Goal: Information Seeking & Learning: Find specific fact

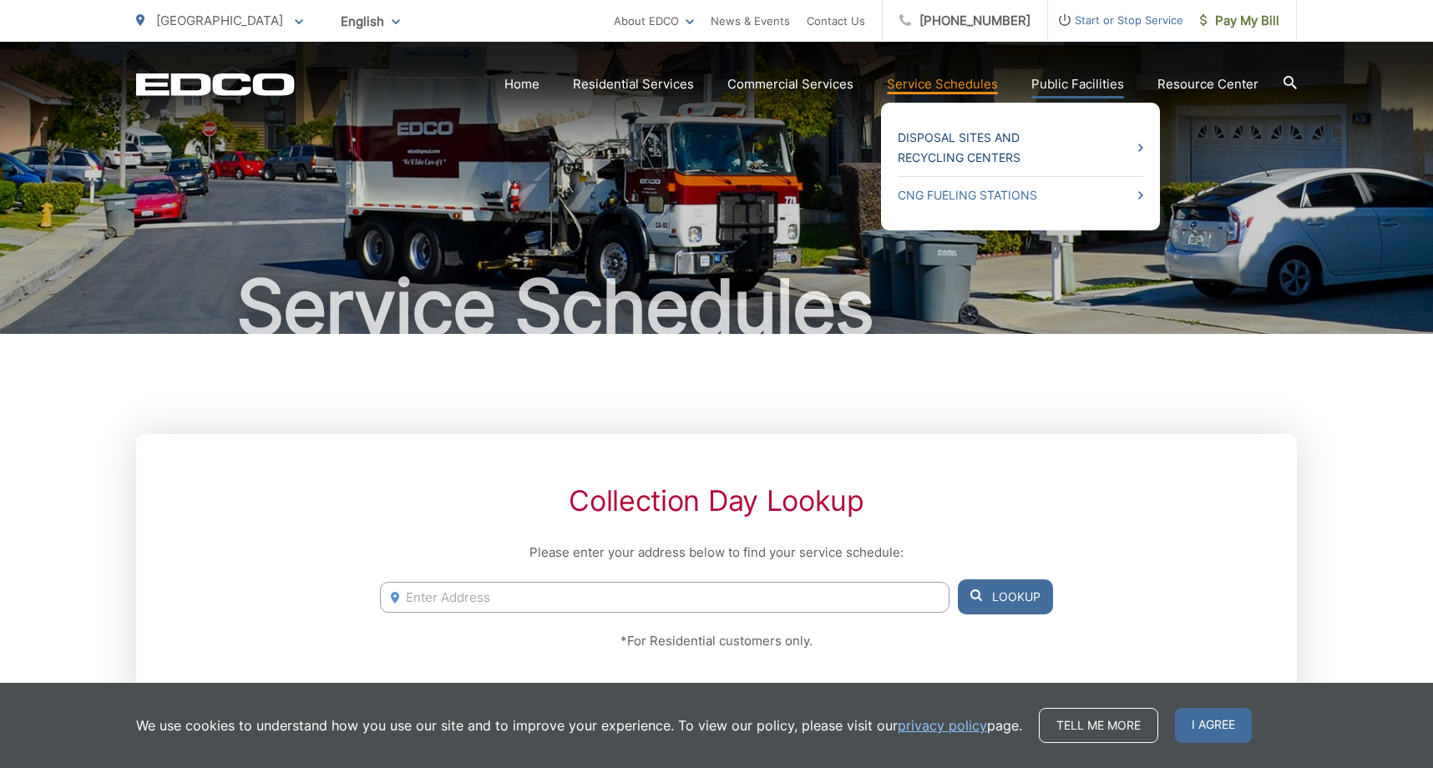
click at [969, 144] on link "Disposal Sites and Recycling Centers" at bounding box center [1021, 148] width 246 height 40
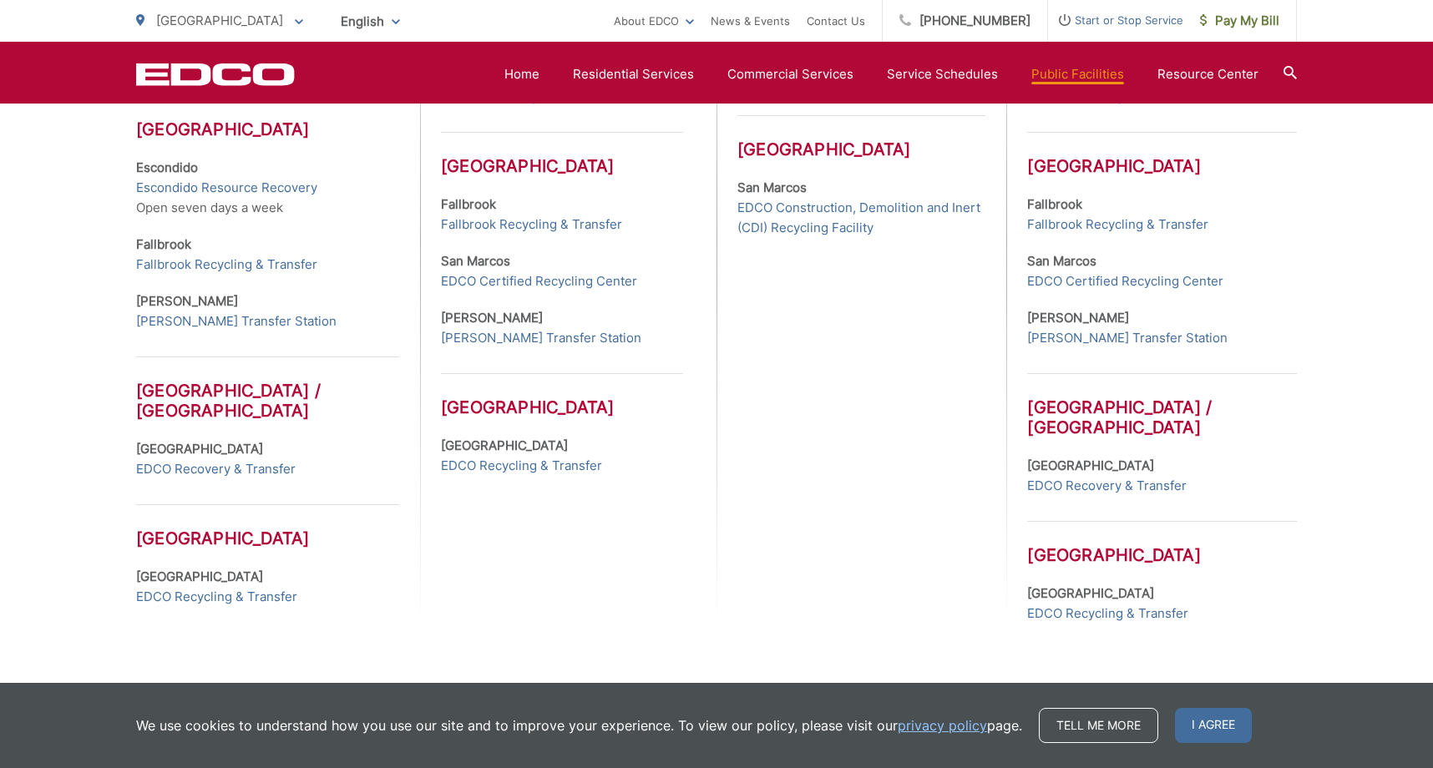
scroll to position [752, 0]
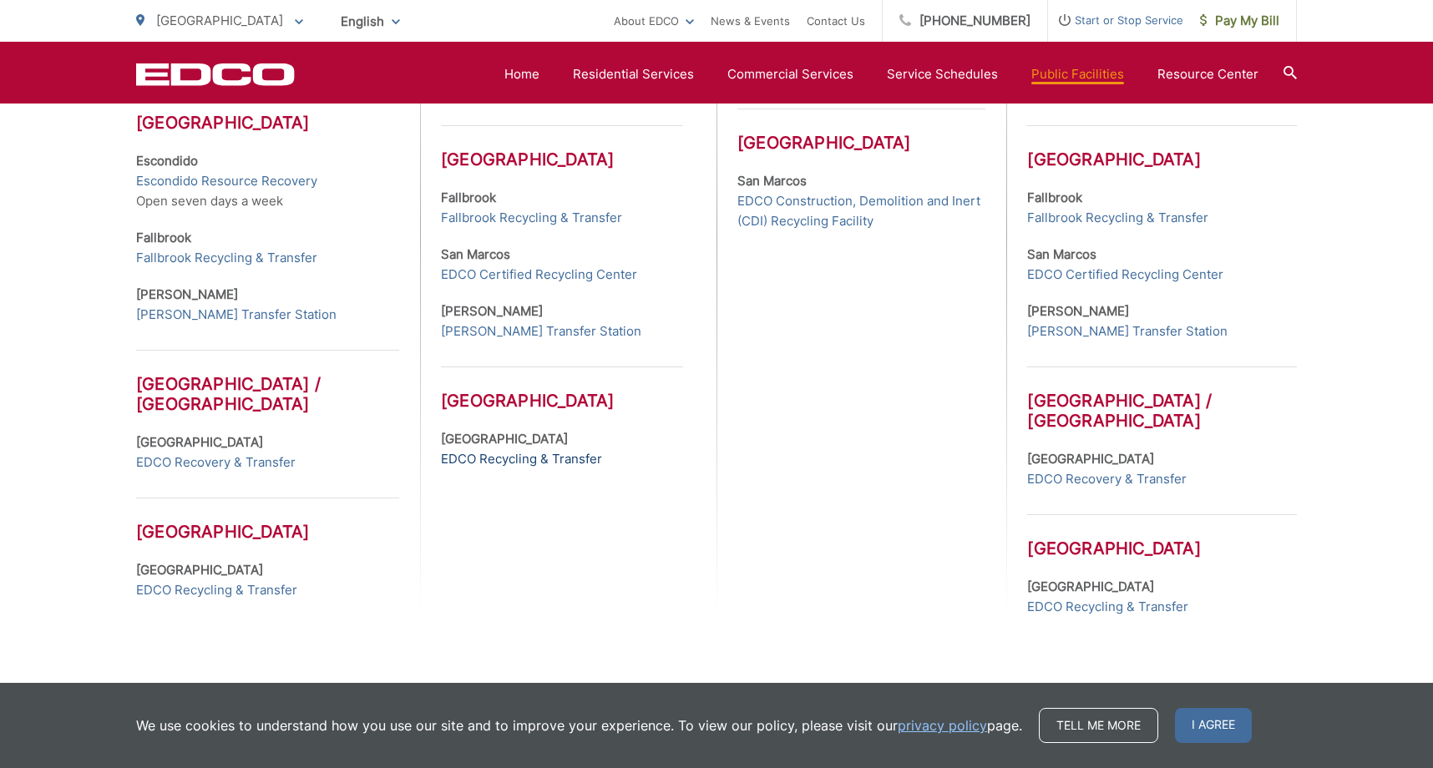
click at [491, 458] on link "EDCO Recycling & Transfer" at bounding box center [521, 459] width 161 height 20
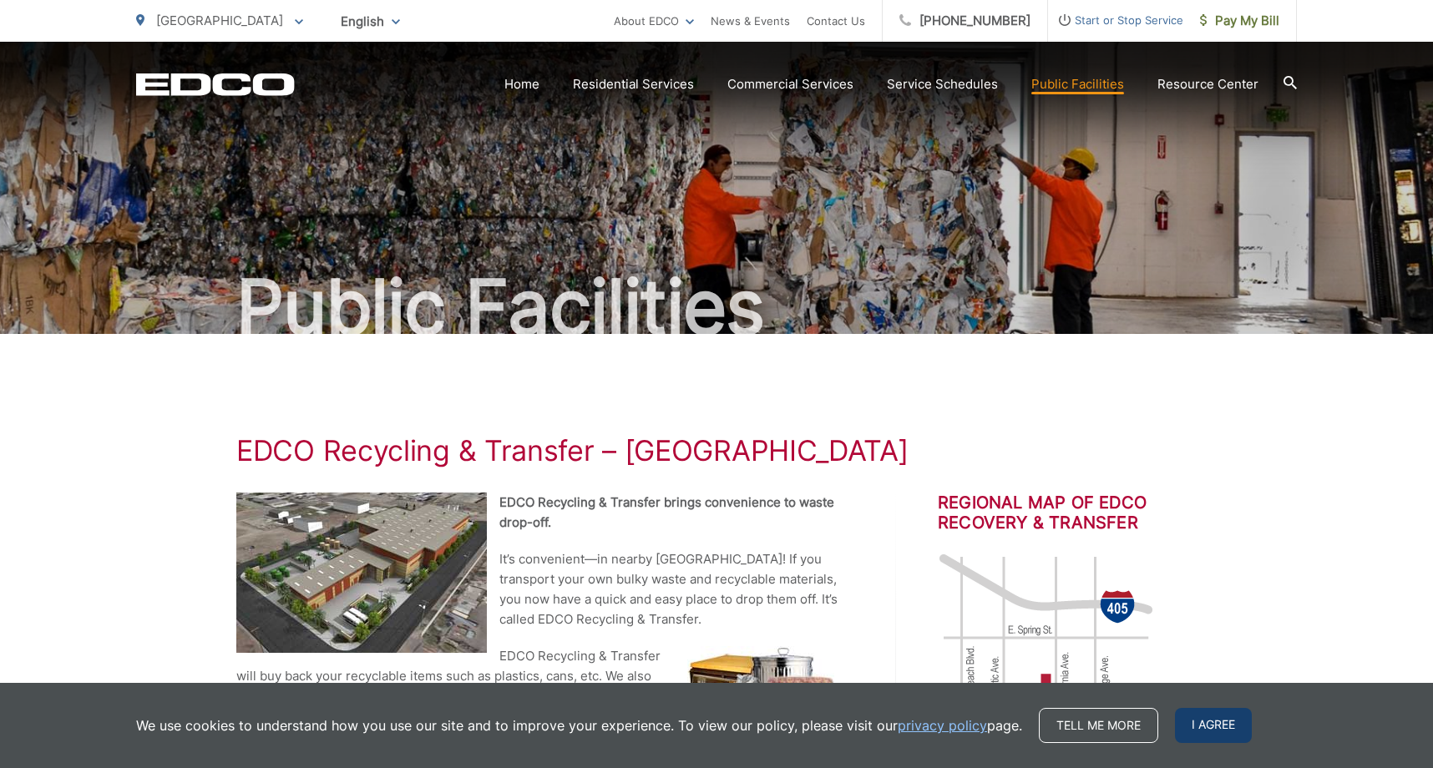
click at [1214, 722] on span "I agree" at bounding box center [1213, 725] width 77 height 35
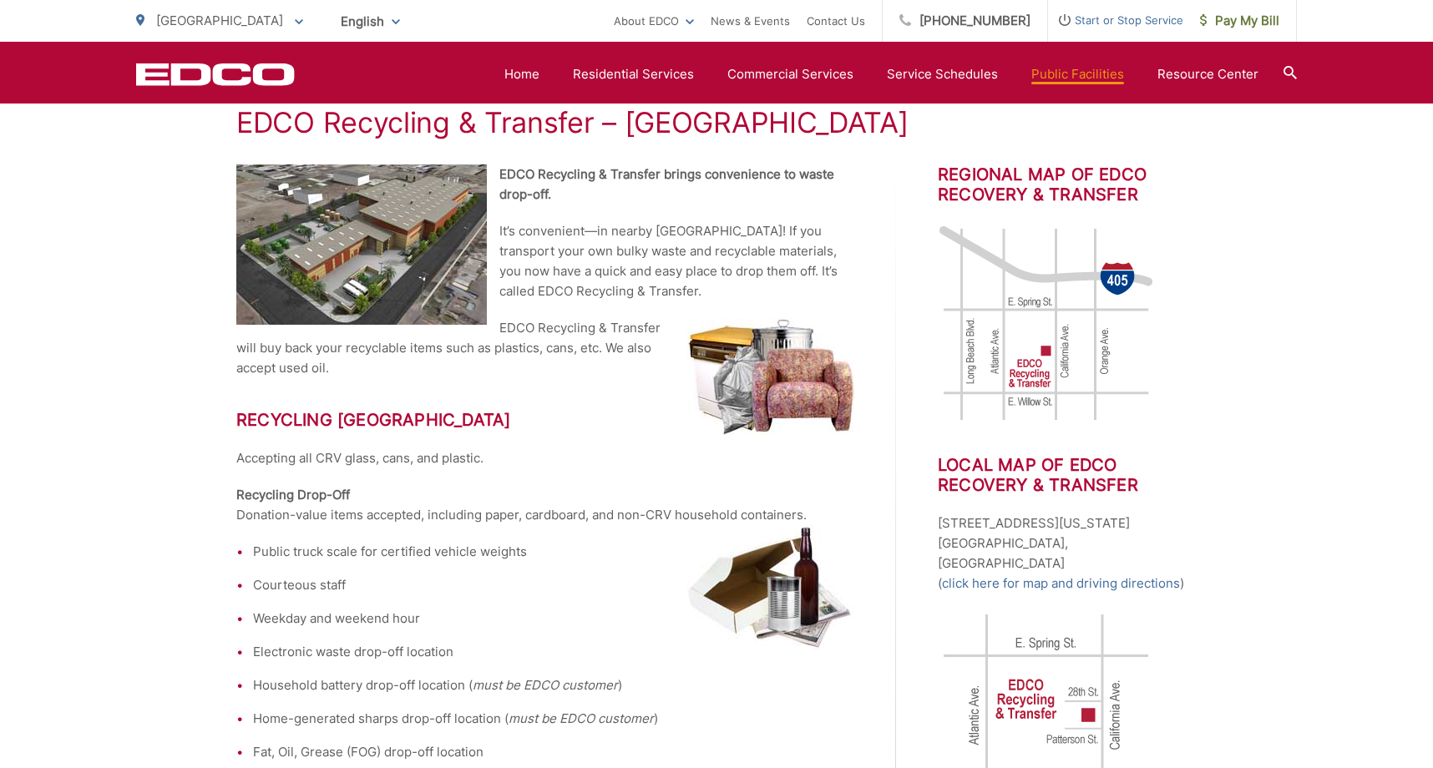
scroll to position [334, 0]
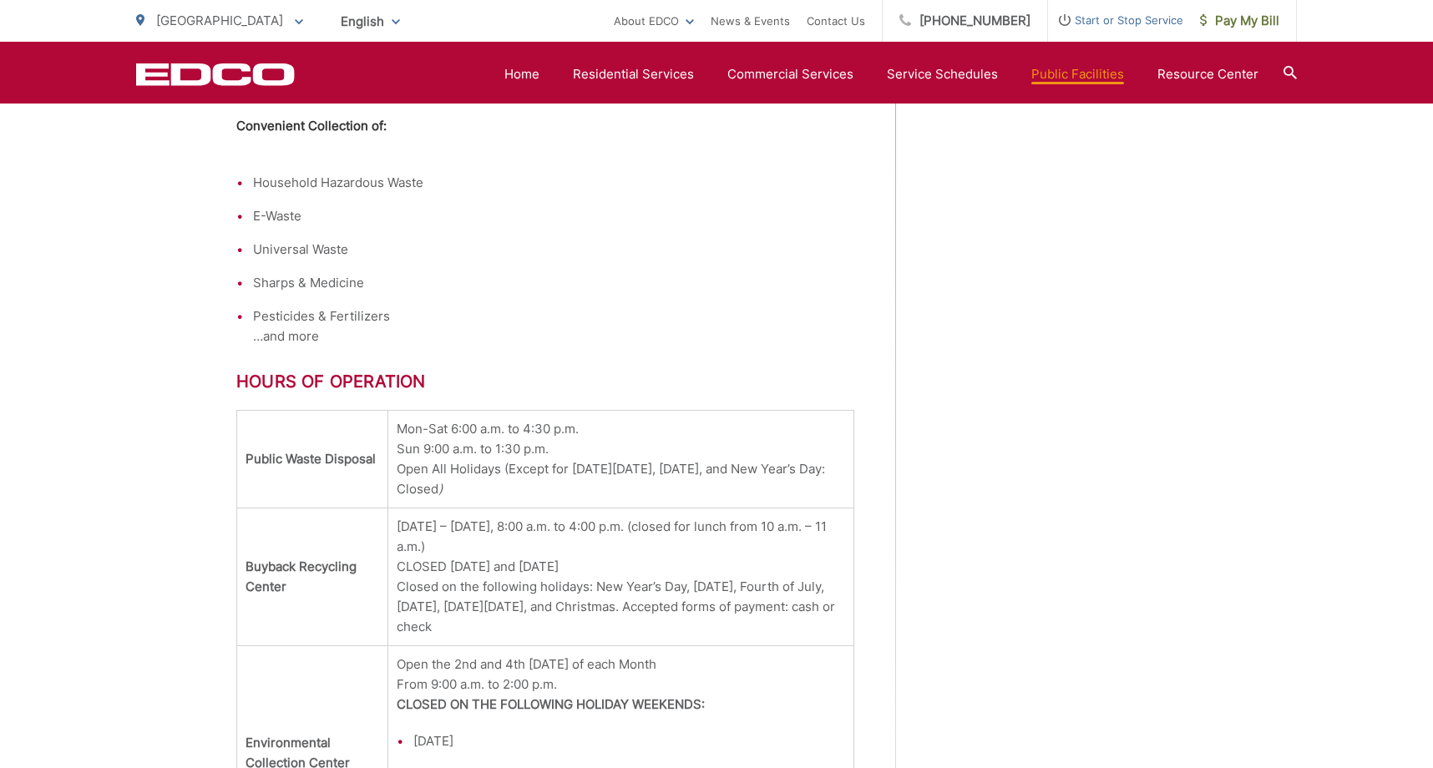
scroll to position [1706, 0]
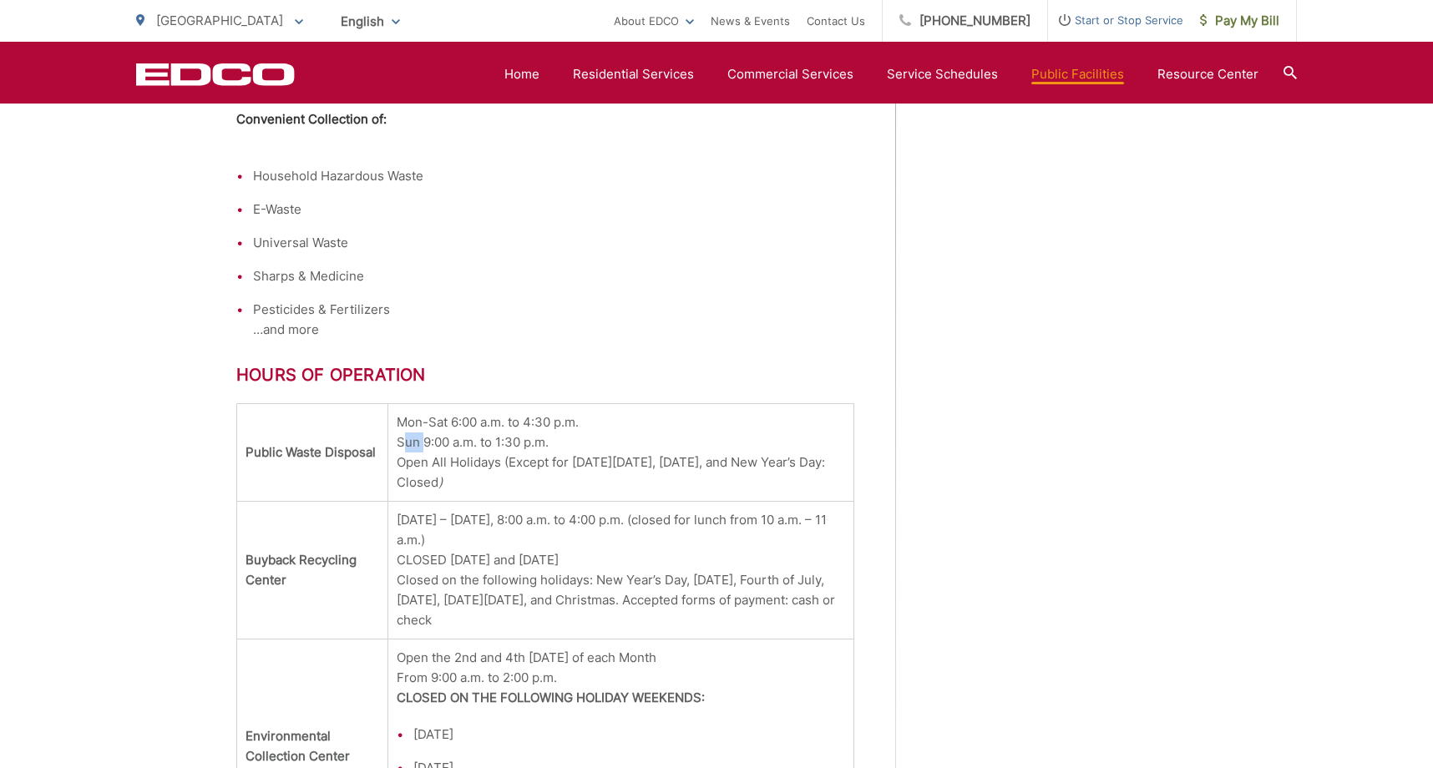
drag, startPoint x: 392, startPoint y: 420, endPoint x: 414, endPoint y: 420, distance: 22.5
click at [414, 420] on td "Mon-Sat 6:00 a.m. to 4:30 p.m. Sun 9:00 a.m. to 1:30 p.m. Open All Holidays (Ex…" at bounding box center [621, 453] width 466 height 98
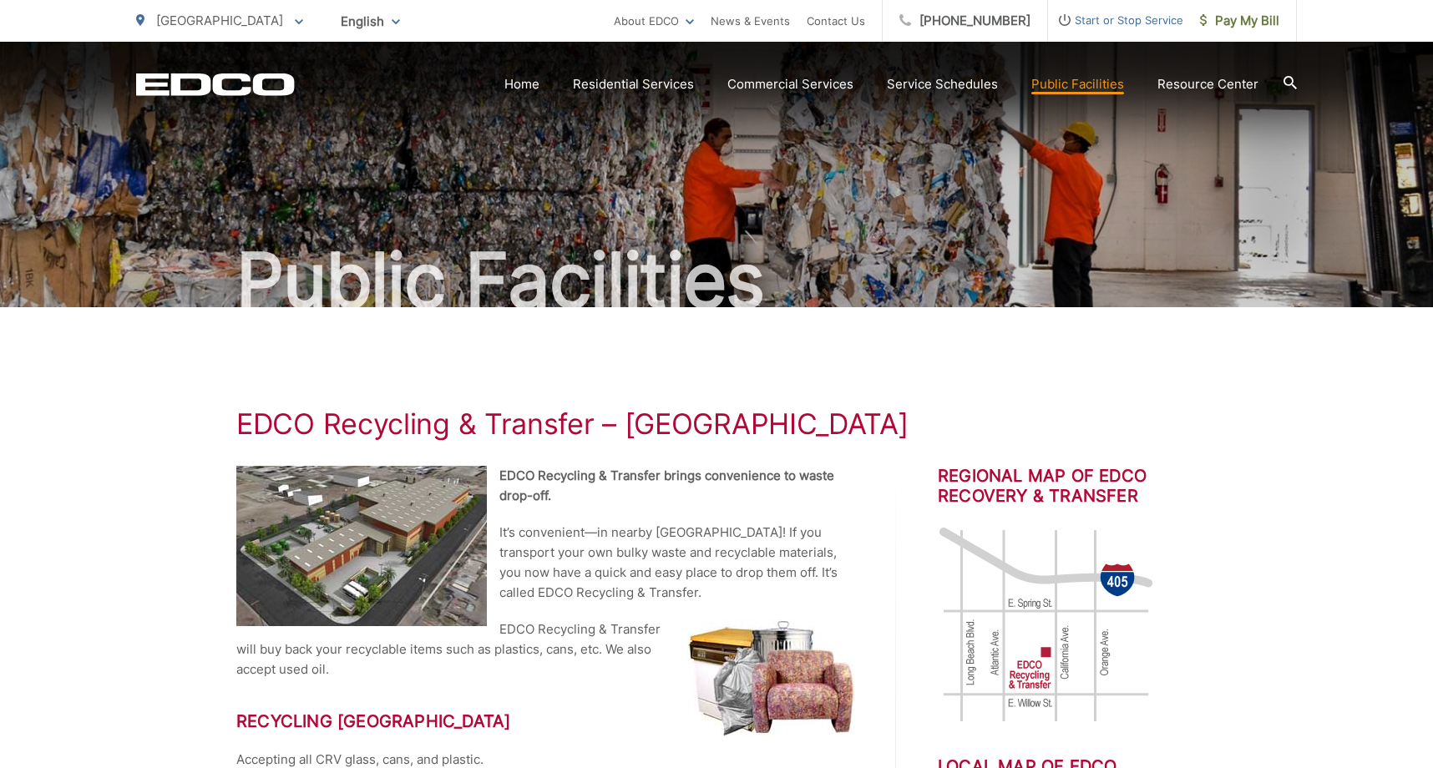
scroll to position [0, 0]
